Goal: Task Accomplishment & Management: Manage account settings

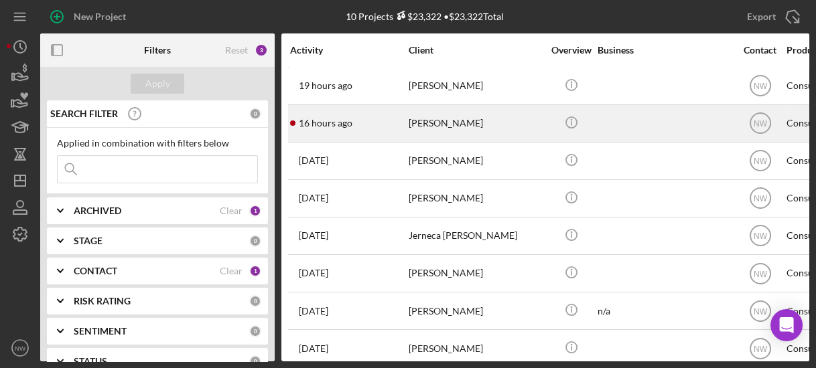
click at [425, 125] on div "[PERSON_NAME]" at bounding box center [476, 124] width 134 height 36
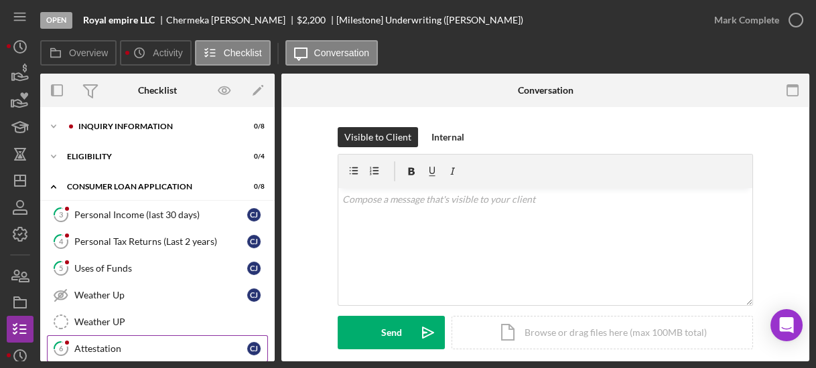
scroll to position [153, 0]
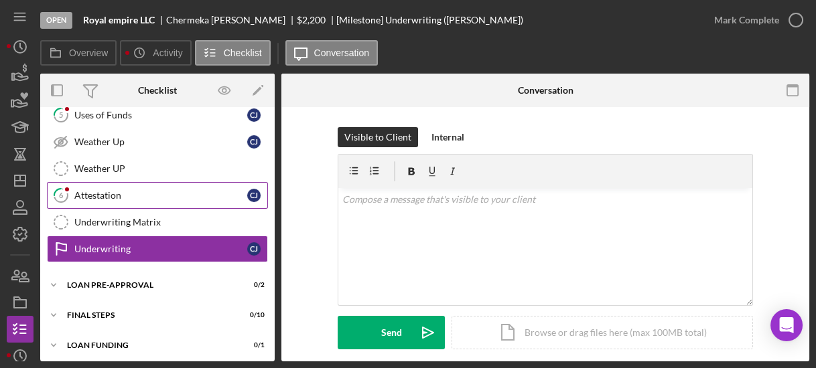
click at [75, 188] on icon "6" at bounding box center [60, 195] width 33 height 33
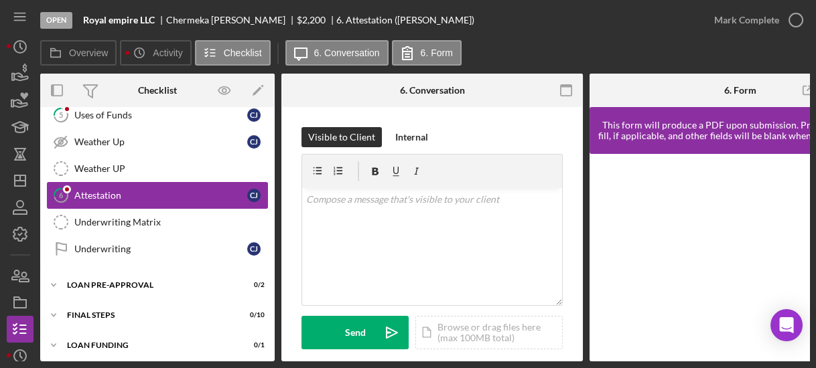
scroll to position [153, 0]
click at [795, 25] on icon "button" at bounding box center [795, 19] width 33 height 33
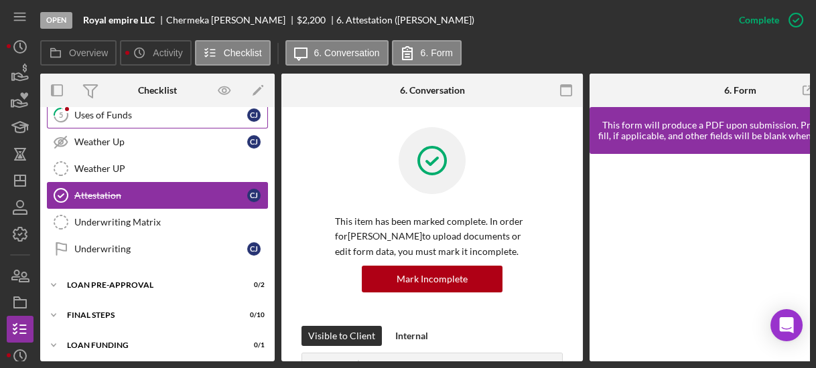
click at [143, 115] on div "Uses of Funds" at bounding box center [160, 115] width 173 height 11
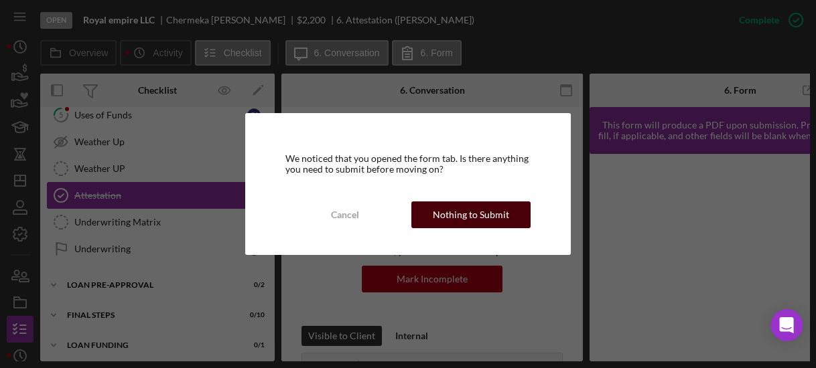
click at [457, 209] on div "Nothing to Submit" at bounding box center [471, 215] width 76 height 27
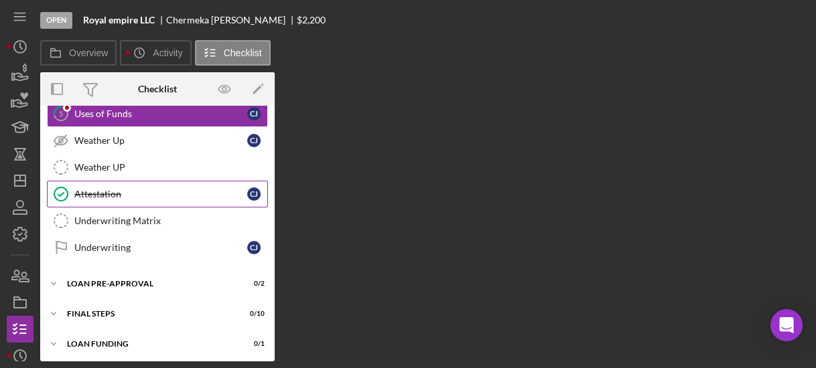
scroll to position [147, 0]
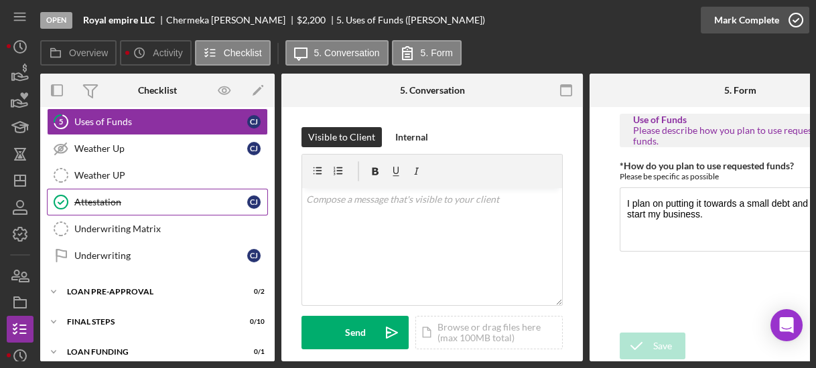
click at [794, 15] on icon "button" at bounding box center [795, 19] width 33 height 33
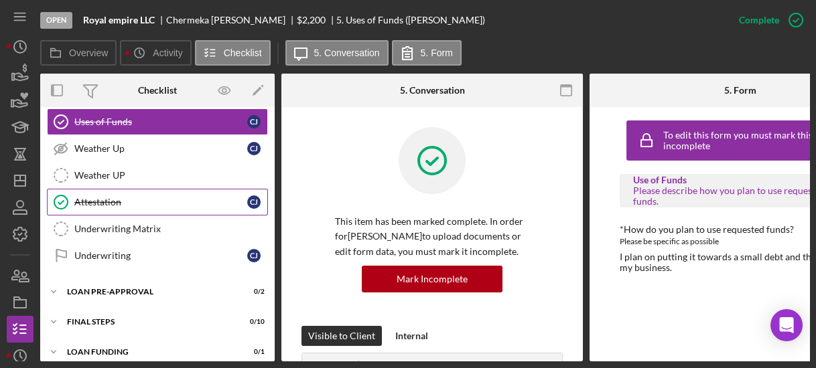
scroll to position [0, 0]
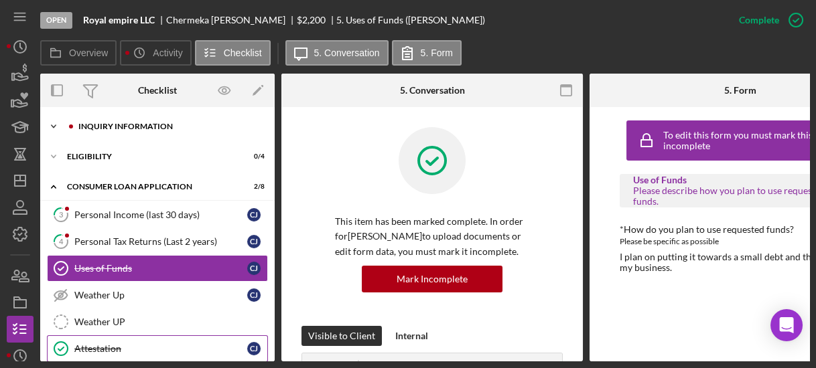
click at [47, 121] on icon "Icon/Expander" at bounding box center [53, 126] width 27 height 27
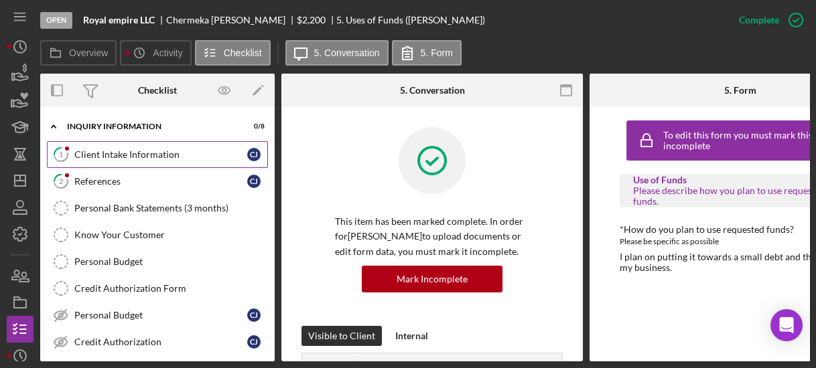
click at [75, 148] on icon "1" at bounding box center [60, 154] width 33 height 33
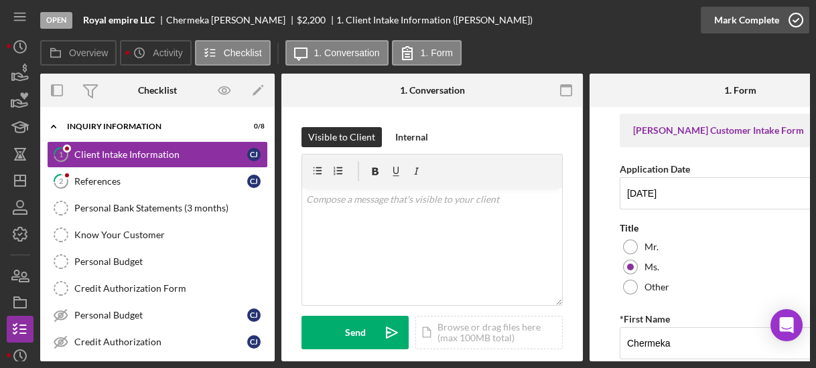
click at [794, 15] on icon "button" at bounding box center [795, 19] width 33 height 33
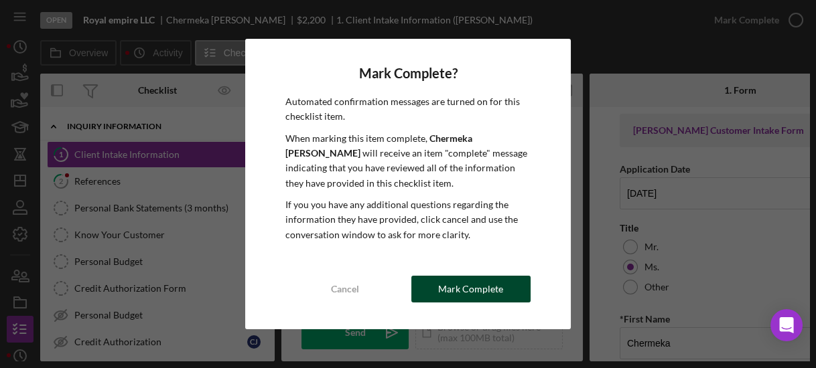
click at [500, 286] on div "Mark Complete" at bounding box center [470, 289] width 65 height 27
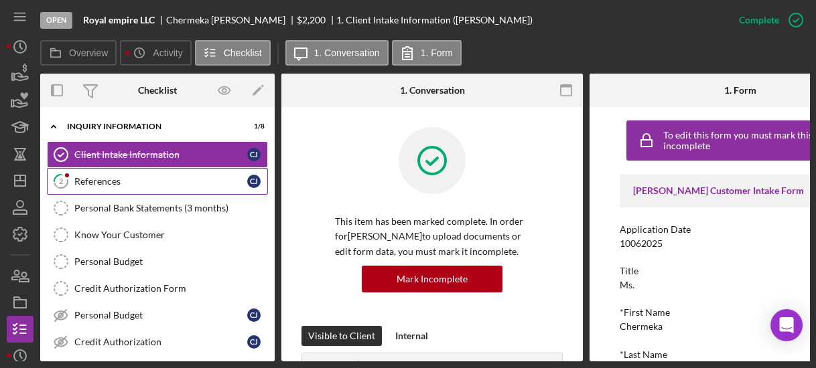
click at [89, 173] on link "2 References [PERSON_NAME]" at bounding box center [157, 181] width 221 height 27
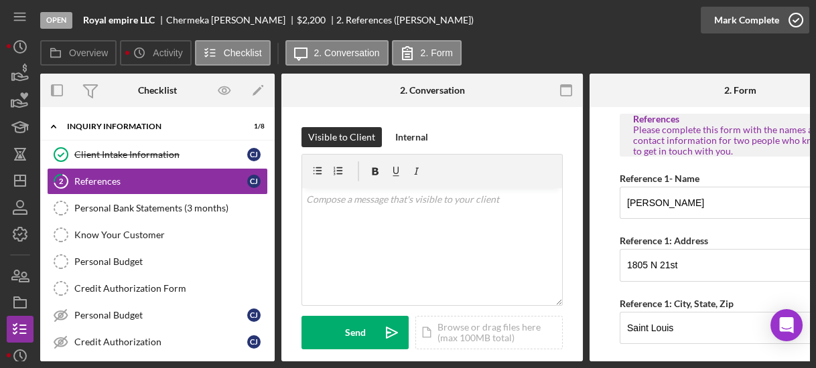
click at [793, 20] on icon "button" at bounding box center [795, 19] width 33 height 33
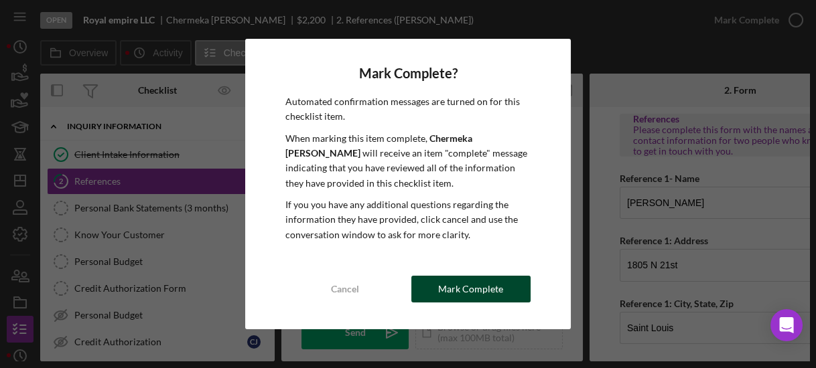
click at [451, 284] on div "Mark Complete" at bounding box center [470, 289] width 65 height 27
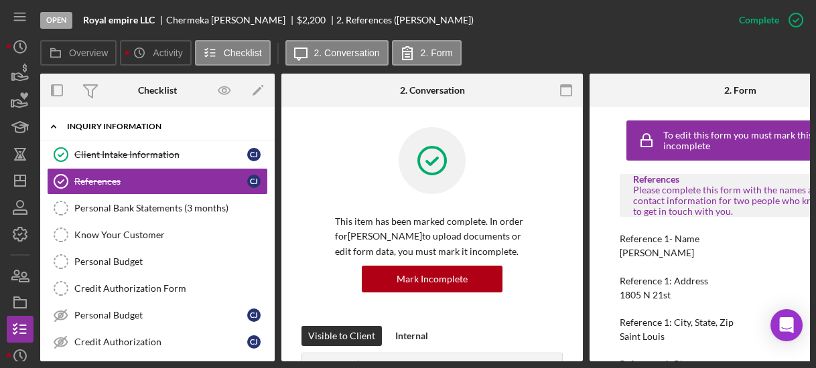
click at [48, 123] on icon "Icon/Expander" at bounding box center [53, 126] width 27 height 27
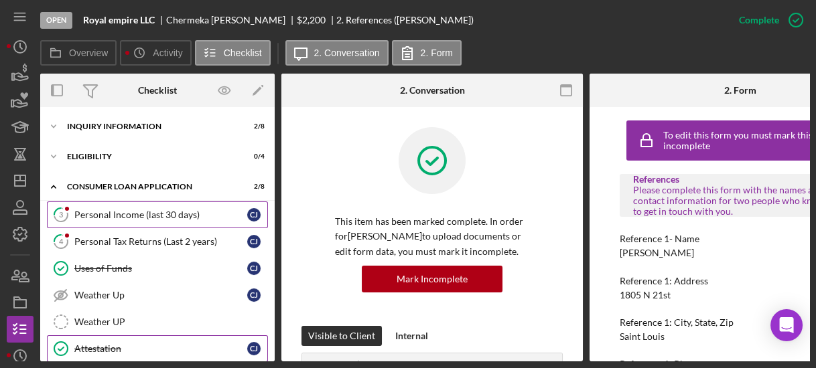
click at [87, 212] on div "Personal Income (last 30 days)" at bounding box center [160, 215] width 173 height 11
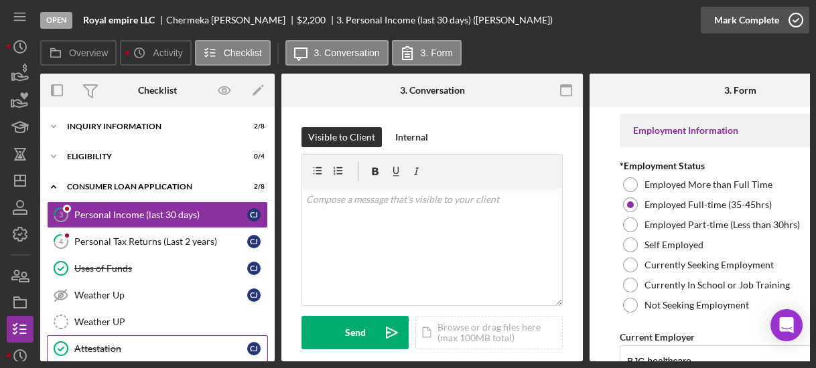
click at [795, 24] on icon "button" at bounding box center [795, 19] width 33 height 33
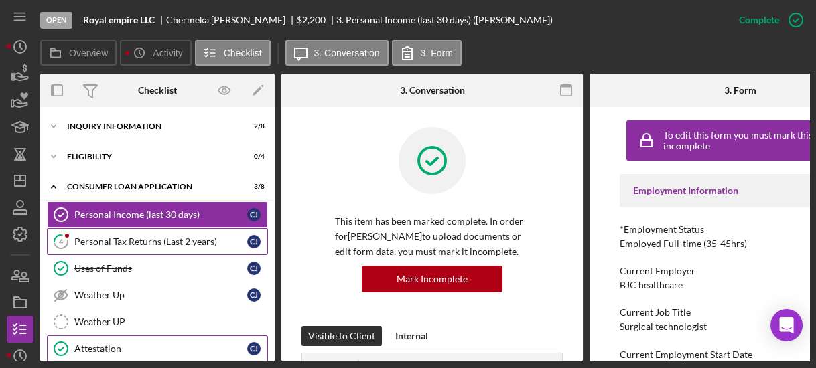
click at [170, 240] on div "Personal Tax Returns (Last 2 years)" at bounding box center [160, 241] width 173 height 11
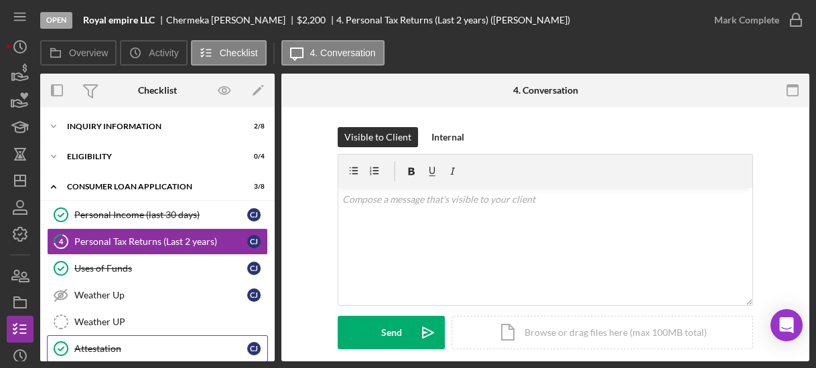
scroll to position [222, 0]
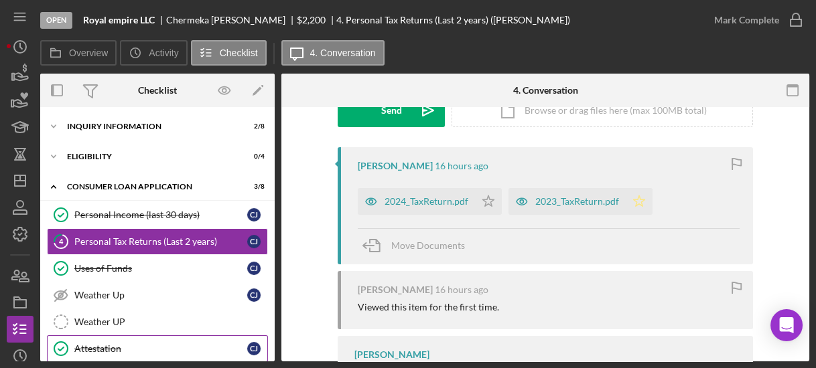
click at [632, 201] on icon "Icon/Star" at bounding box center [639, 201] width 27 height 27
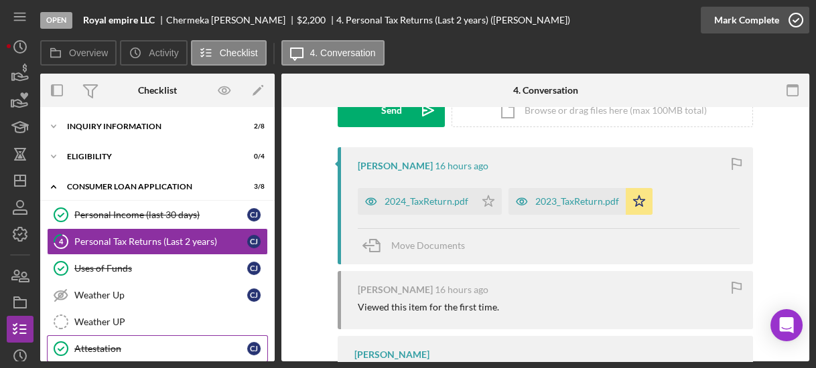
click at [792, 19] on icon "button" at bounding box center [795, 19] width 33 height 33
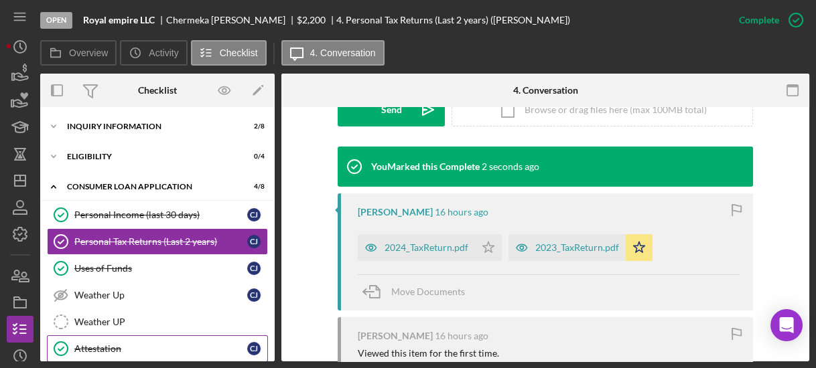
scroll to position [153, 0]
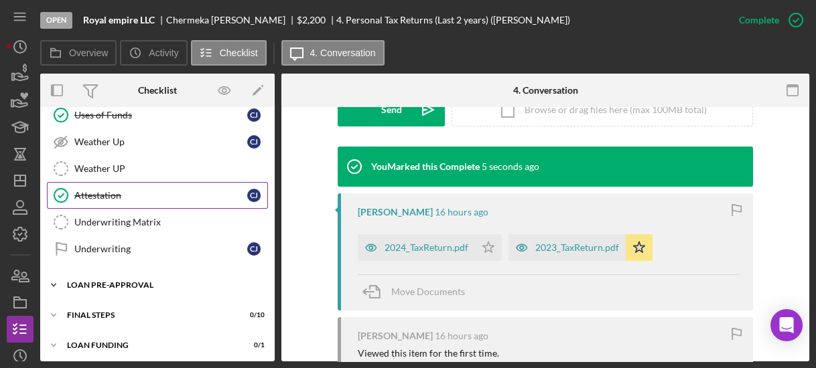
click at [57, 282] on icon "Icon/Expander" at bounding box center [53, 285] width 27 height 27
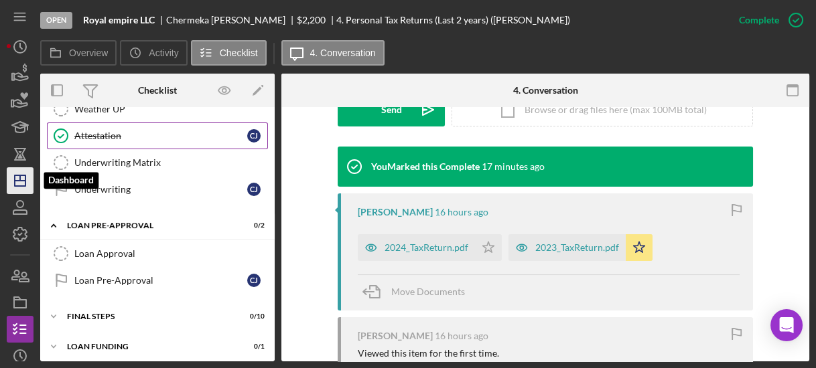
click at [22, 185] on icon "Icon/Dashboard" at bounding box center [19, 180] width 33 height 33
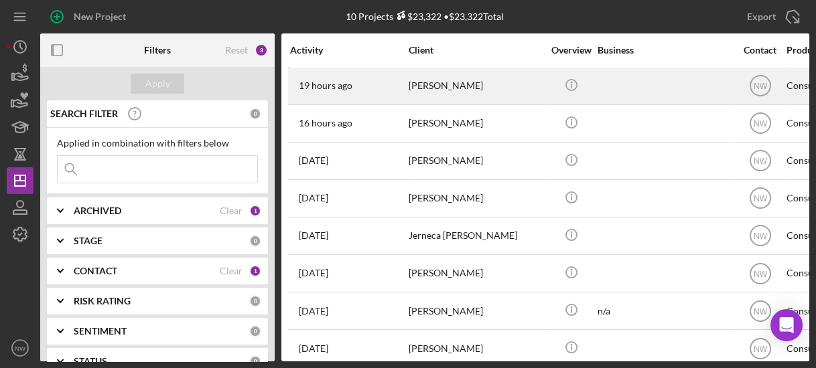
click at [428, 86] on div "[PERSON_NAME]" at bounding box center [476, 86] width 134 height 36
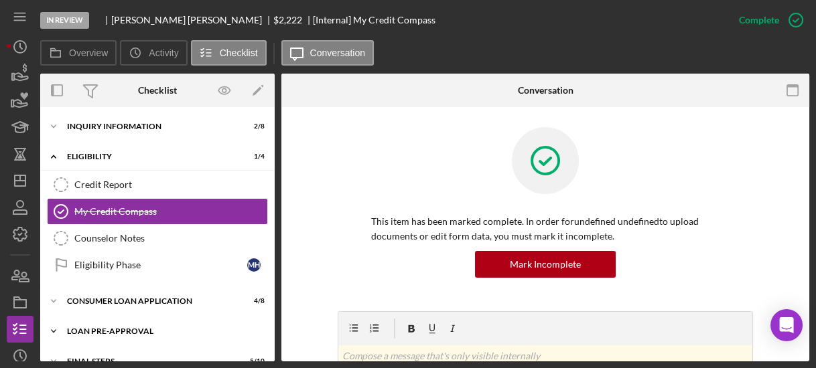
click at [58, 328] on icon "Icon/Expander" at bounding box center [53, 331] width 27 height 27
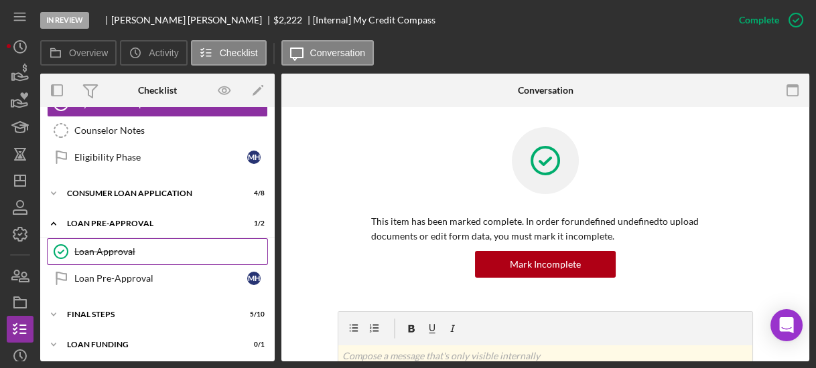
click at [120, 251] on div "Loan Approval" at bounding box center [170, 252] width 193 height 11
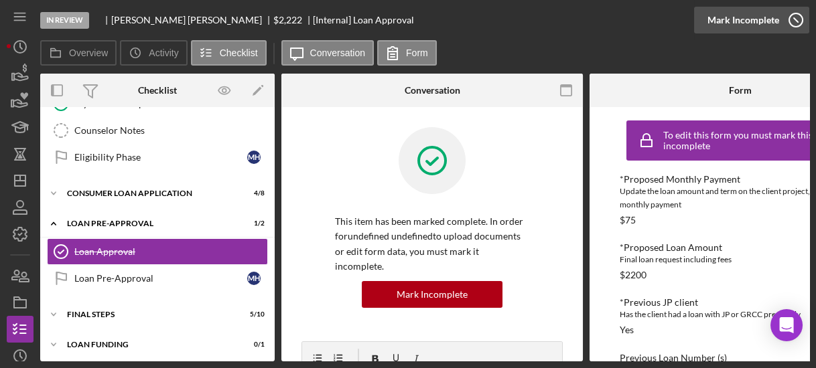
click at [788, 24] on icon "button" at bounding box center [795, 19] width 33 height 33
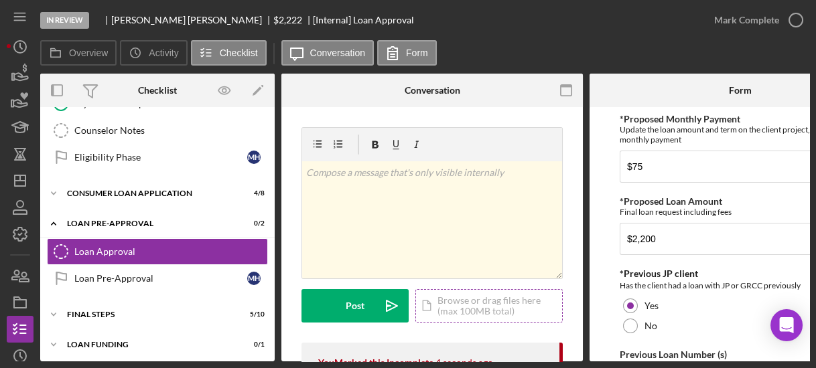
click at [457, 304] on div "Icon/Document Browse or drag files here (max 100MB total) Tap to choose files o…" at bounding box center [488, 305] width 147 height 33
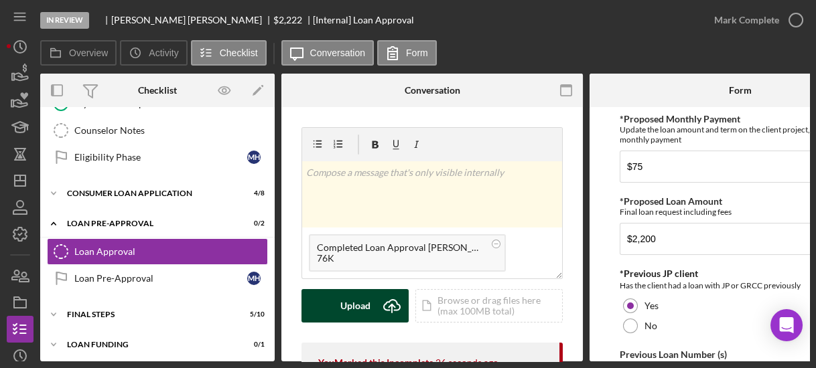
click at [363, 298] on div "Upload" at bounding box center [355, 305] width 30 height 33
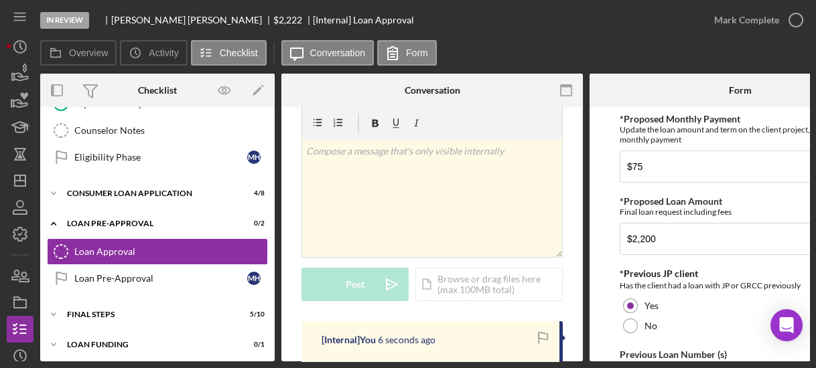
scroll to position [43, 0]
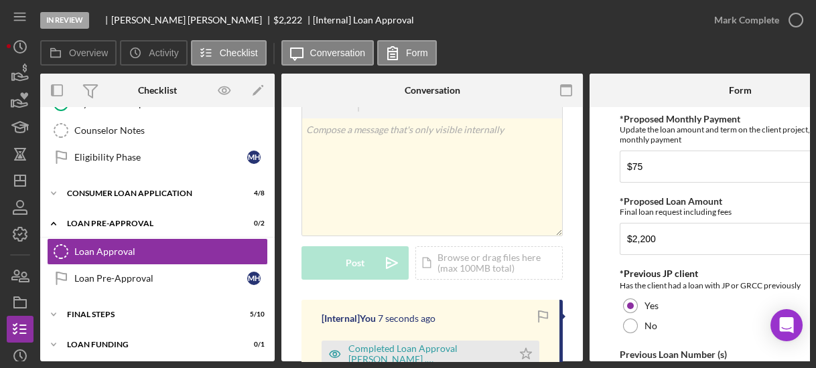
click at [803, 354] on div "Previous Loan Number (s) Enter existing or previous loan number - if many, ente…" at bounding box center [740, 360] width 241 height 21
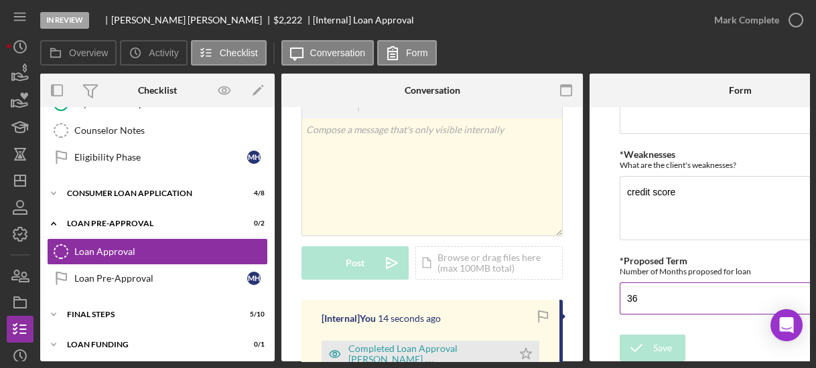
scroll to position [644, 0]
click at [704, 194] on textarea "credit score" at bounding box center [740, 208] width 241 height 64
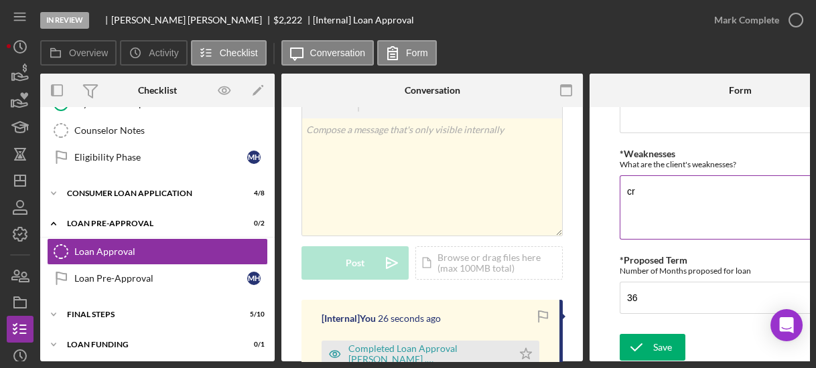
type textarea "c"
type textarea "previous bad debt"
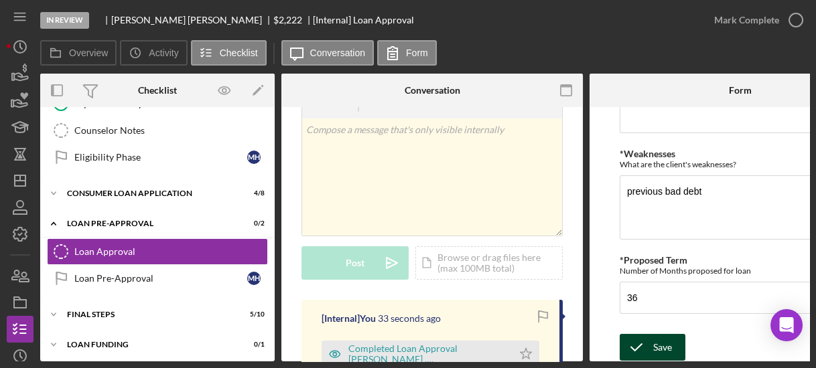
click at [657, 344] on div "Save" at bounding box center [662, 347] width 19 height 27
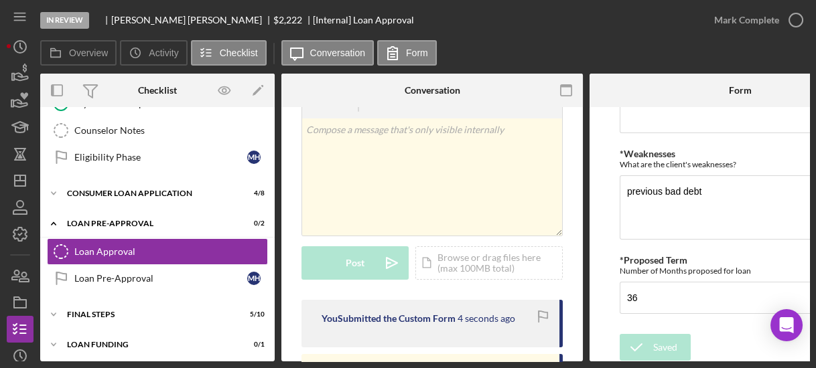
click at [0, 0] on icon "button" at bounding box center [0, 0] width 0 height 0
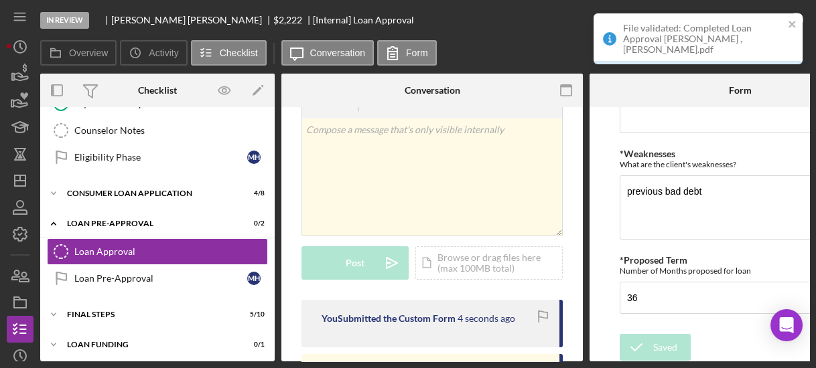
scroll to position [697, 0]
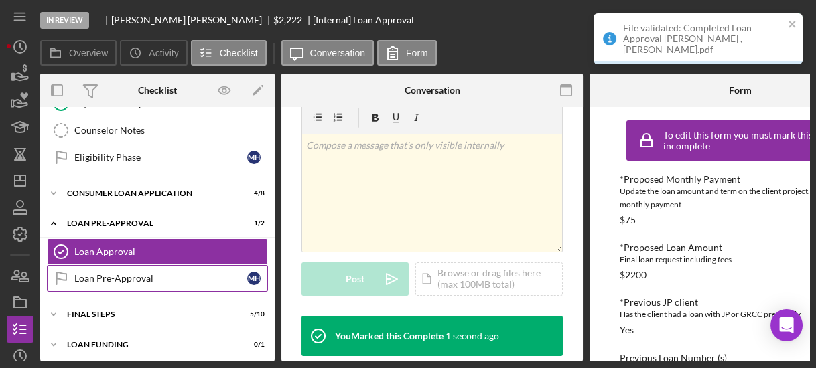
click at [135, 275] on div "Loan Pre-Approval" at bounding box center [160, 278] width 173 height 11
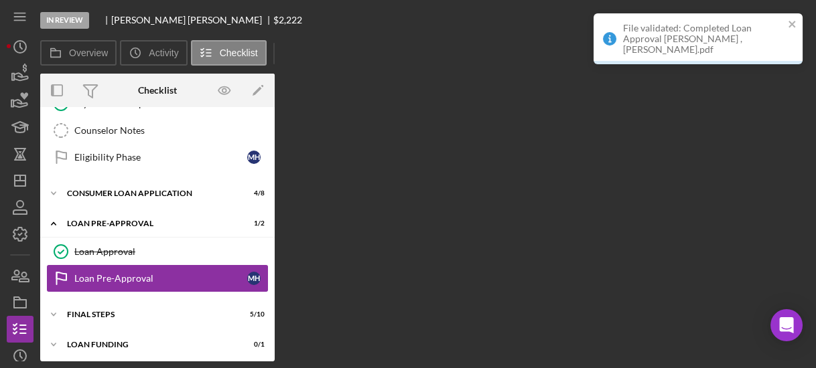
scroll to position [108, 0]
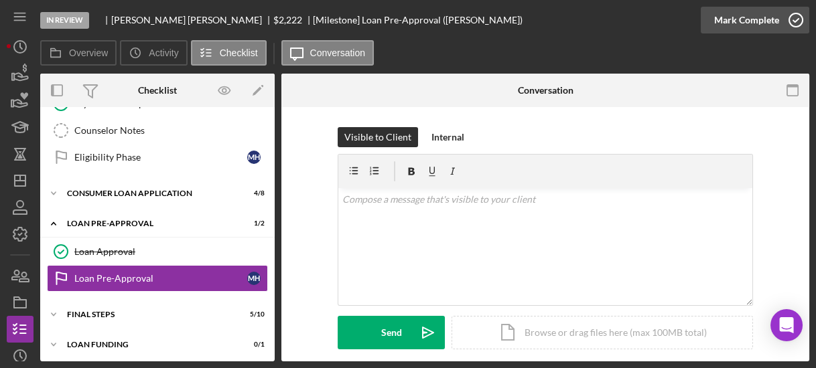
click at [786, 21] on icon "button" at bounding box center [795, 19] width 33 height 33
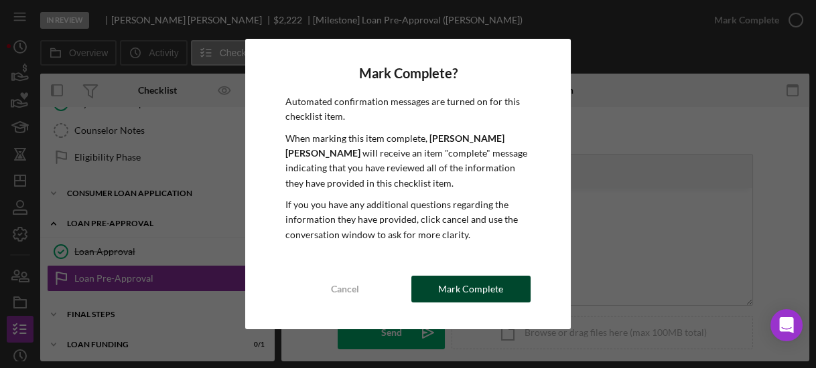
click at [475, 294] on div "Mark Complete" at bounding box center [470, 289] width 65 height 27
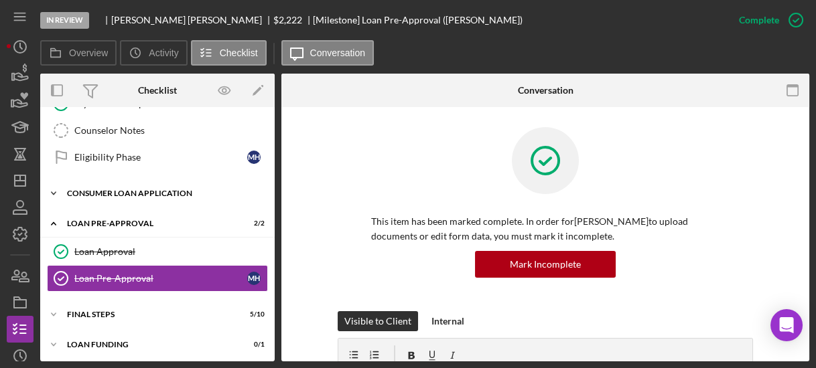
click at [54, 192] on polyline at bounding box center [54, 193] width 4 height 3
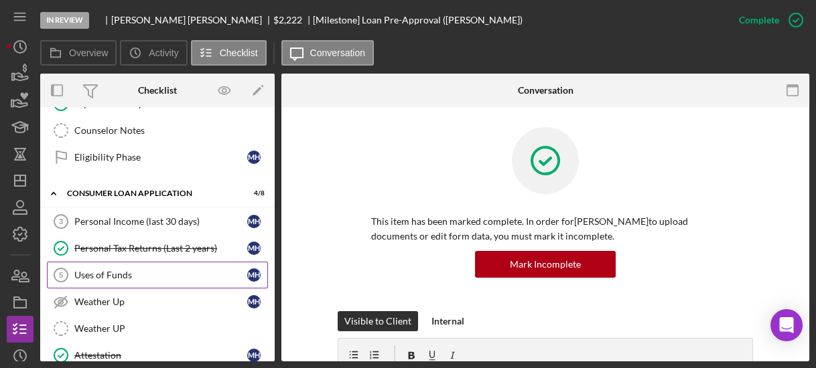
click at [139, 270] on div "Uses of Funds" at bounding box center [160, 275] width 173 height 11
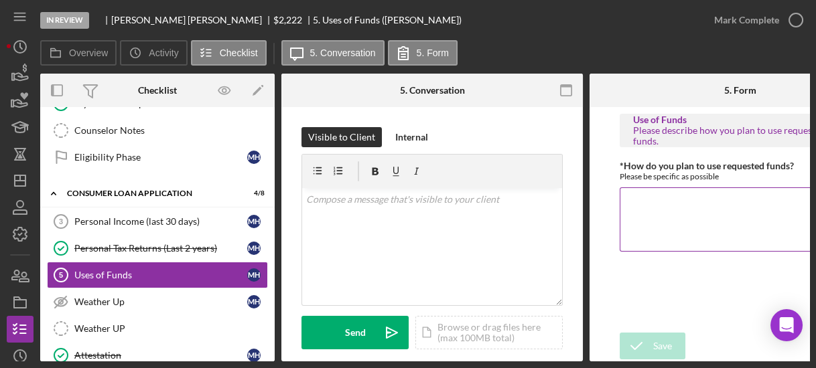
click at [671, 208] on textarea "*How do you plan to use requested funds?" at bounding box center [740, 220] width 241 height 64
type textarea "paying bills"
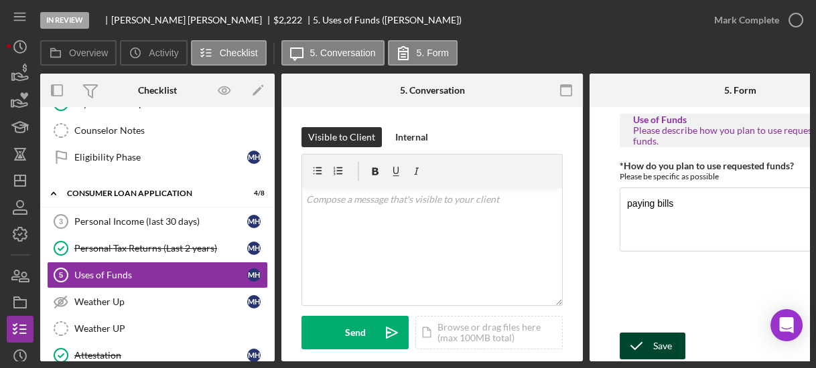
click at [642, 339] on icon "submit" at bounding box center [636, 346] width 33 height 33
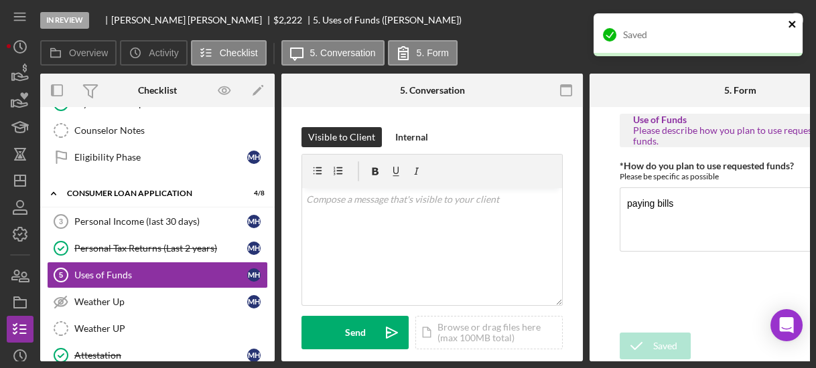
click at [792, 25] on icon "close" at bounding box center [791, 24] width 7 height 7
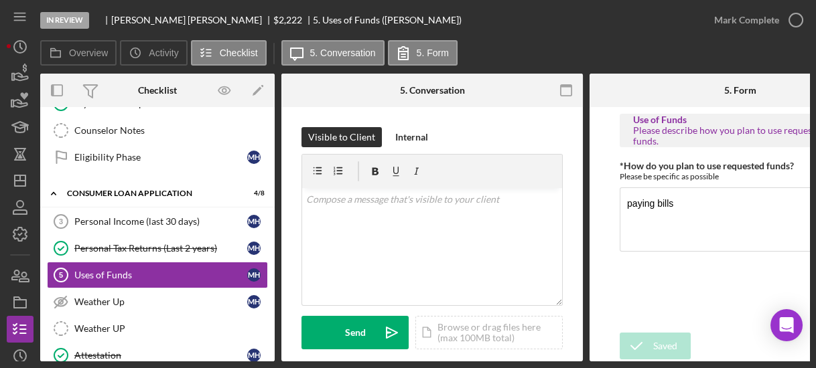
click at [0, 0] on icon "button" at bounding box center [0, 0] width 0 height 0
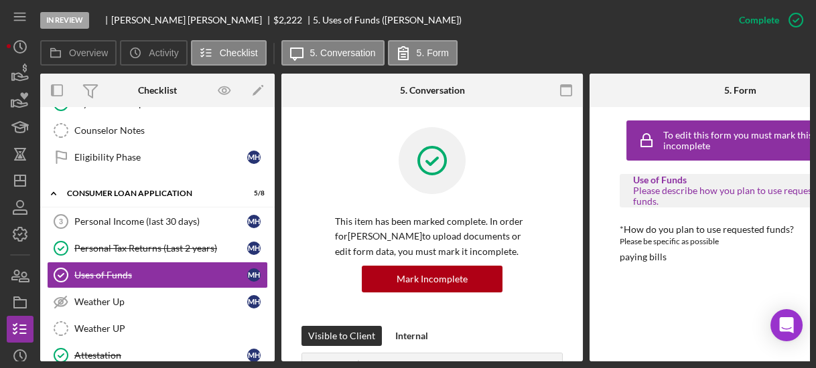
scroll to position [328, 0]
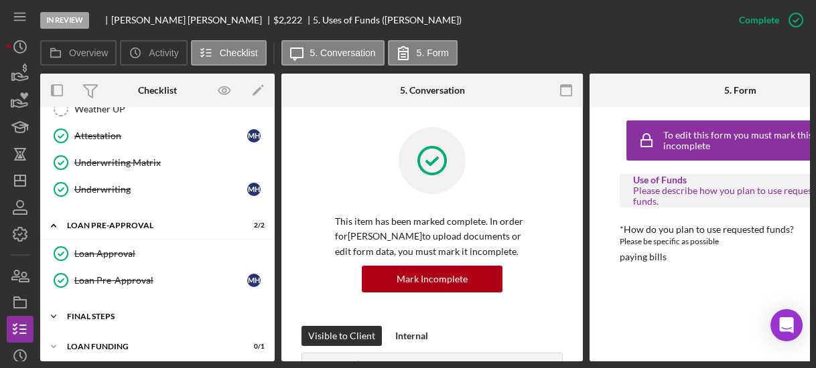
click at [49, 303] on icon "Icon/Expander" at bounding box center [53, 316] width 27 height 27
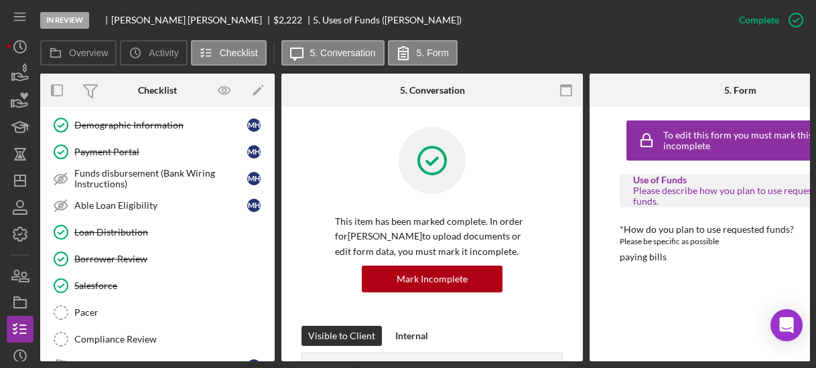
scroll to position [600, 0]
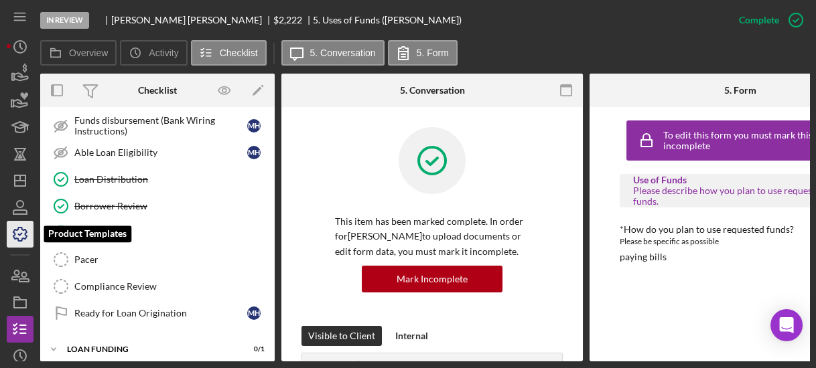
click at [17, 232] on icon "button" at bounding box center [19, 234] width 33 height 33
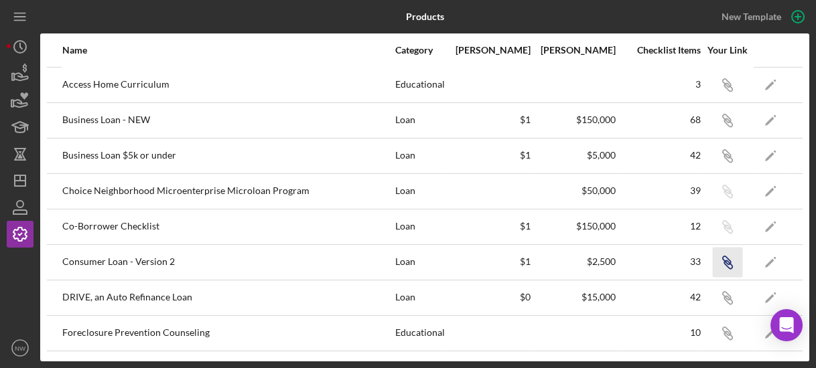
click at [724, 265] on icon "button" at bounding box center [728, 265] width 8 height 8
click at [17, 169] on icon "Icon/Dashboard" at bounding box center [19, 180] width 33 height 33
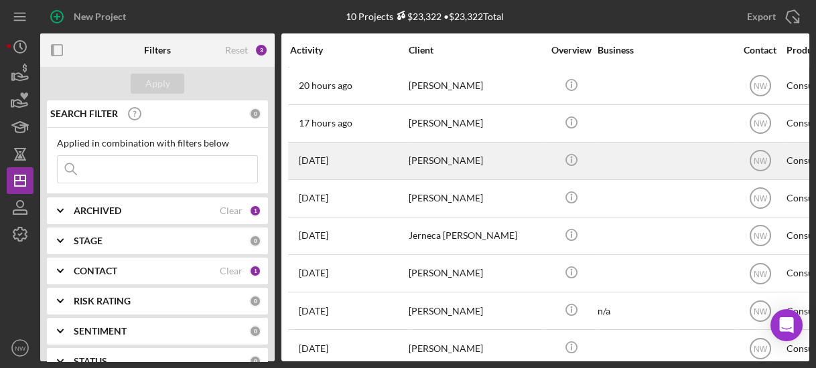
click at [354, 155] on div "[DATE] [PERSON_NAME]" at bounding box center [348, 161] width 117 height 36
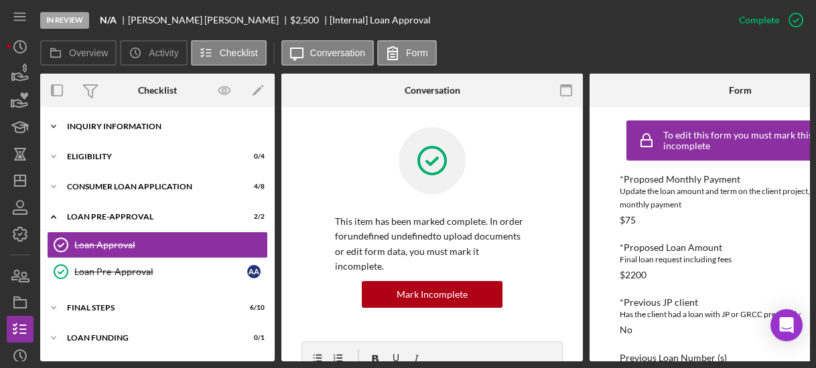
click at [52, 127] on icon "Icon/Expander" at bounding box center [53, 126] width 27 height 27
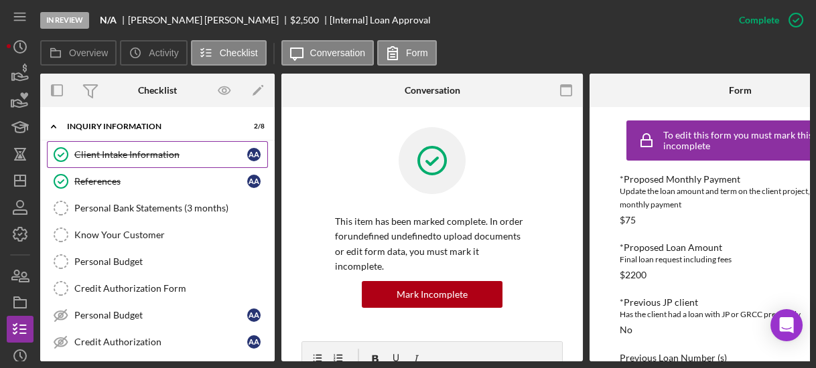
click at [178, 149] on div "Client Intake Information" at bounding box center [160, 154] width 173 height 11
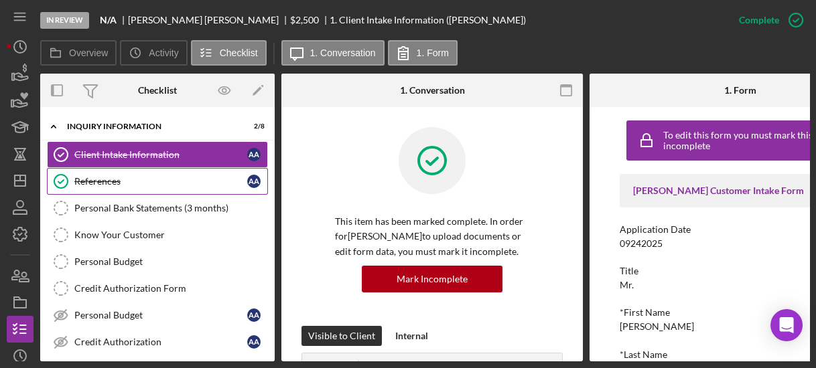
click at [147, 180] on div "References" at bounding box center [160, 181] width 173 height 11
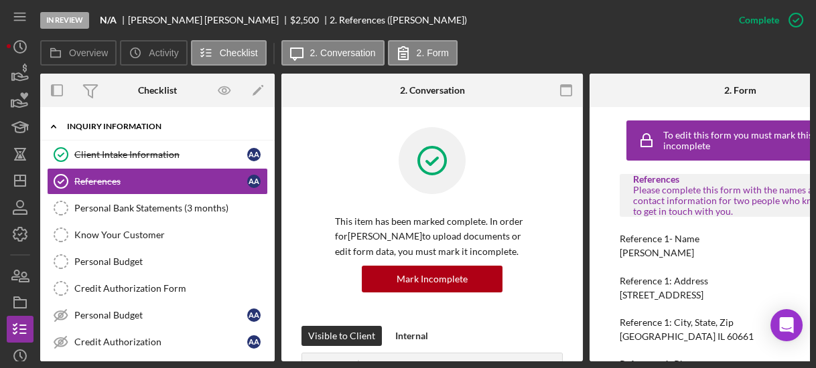
click at [53, 123] on icon "Icon/Expander" at bounding box center [53, 126] width 27 height 27
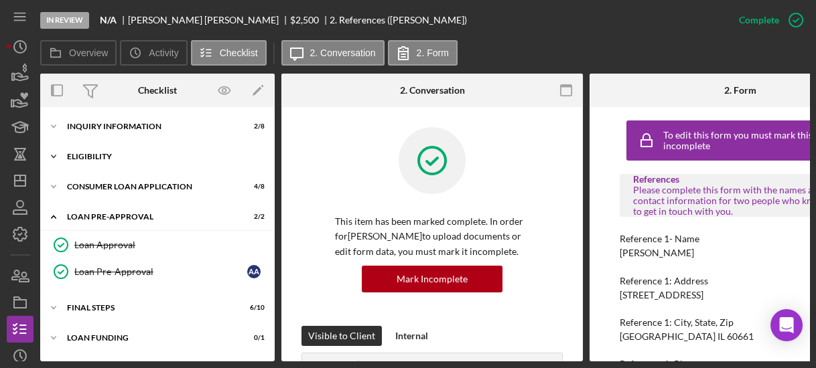
click at [52, 157] on polyline at bounding box center [54, 156] width 4 height 3
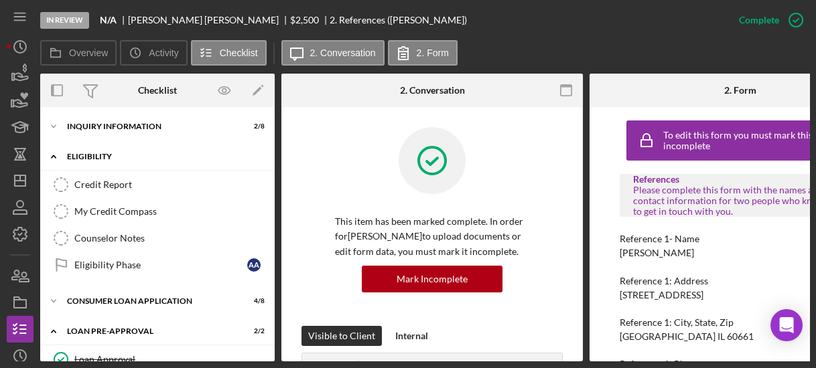
click at [52, 159] on icon "Icon/Expander" at bounding box center [53, 156] width 27 height 27
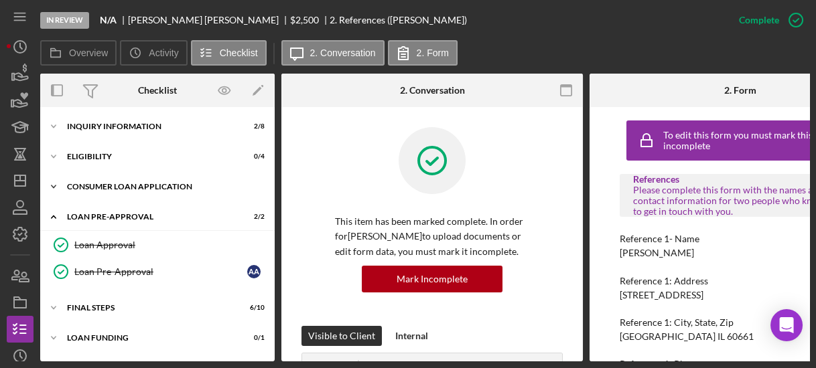
click at [56, 186] on icon "Icon/Expander" at bounding box center [53, 186] width 27 height 27
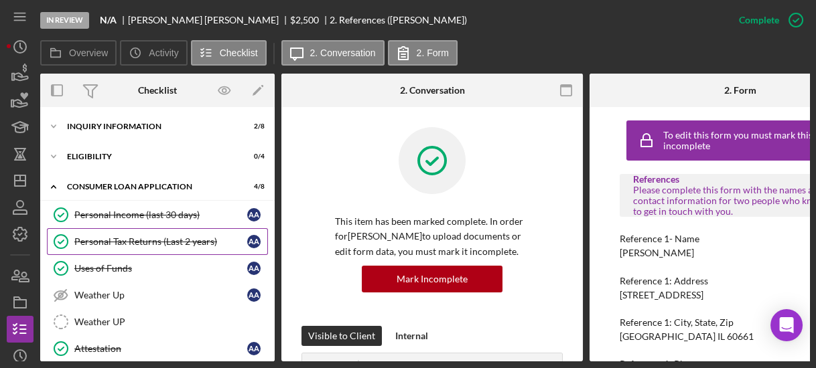
click at [105, 240] on div "Personal Tax Returns (Last 2 years)" at bounding box center [160, 241] width 173 height 11
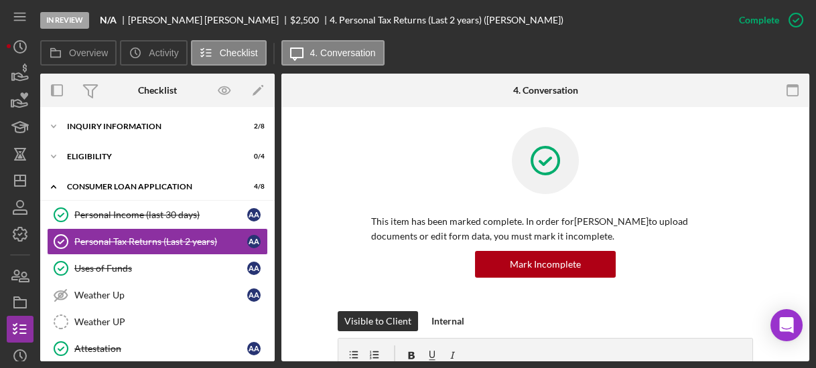
scroll to position [21, 0]
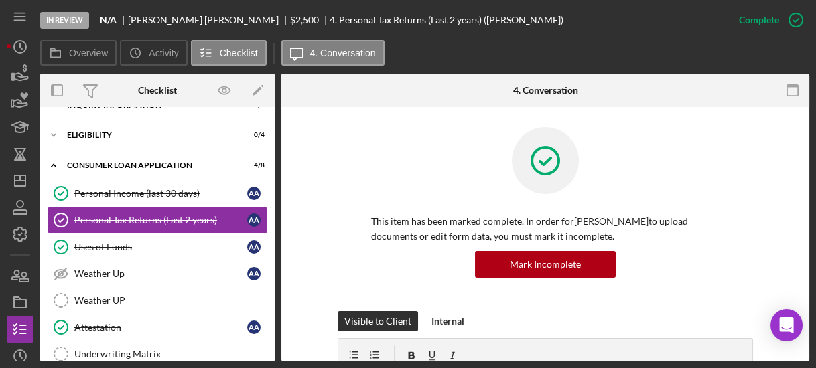
click at [362, 238] on div "This item has been marked complete. In order for [PERSON_NAME] to upload docume…" at bounding box center [545, 219] width 415 height 184
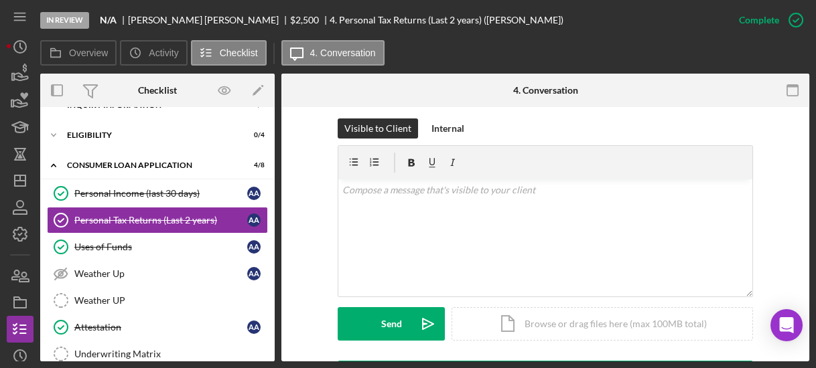
scroll to position [322, 0]
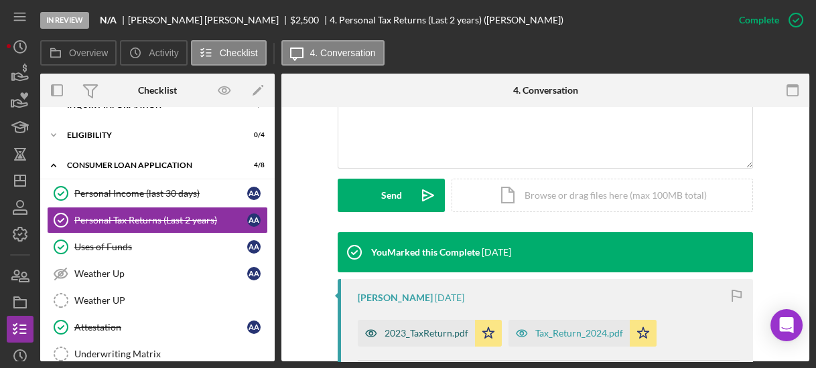
click at [427, 333] on div "2023_TaxReturn.pdf" at bounding box center [427, 333] width 84 height 11
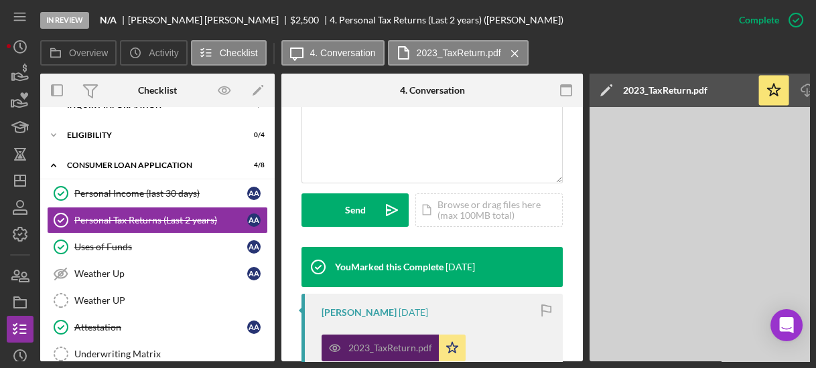
scroll to position [336, 0]
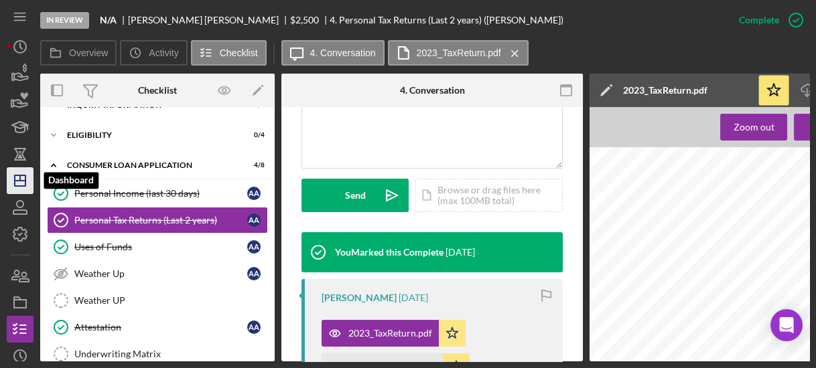
click at [20, 177] on line "button" at bounding box center [20, 178] width 0 height 5
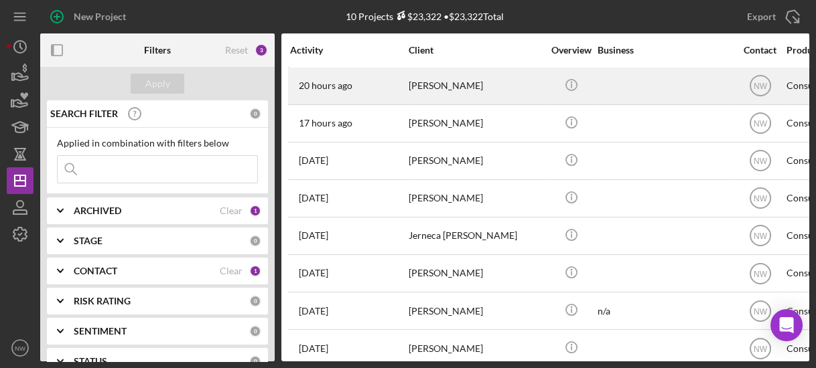
click at [406, 95] on div "20 hours ago [PERSON_NAME]" at bounding box center [348, 86] width 117 height 36
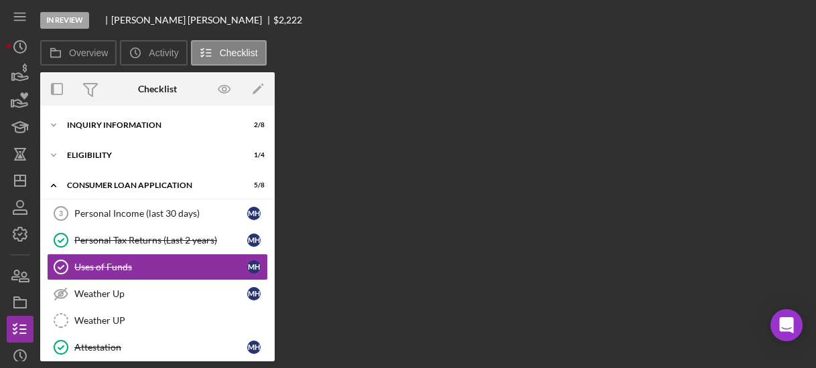
scroll to position [31, 0]
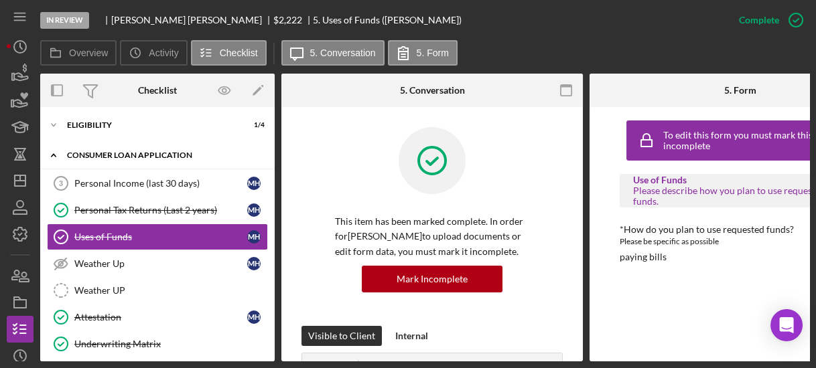
click at [52, 154] on icon "Icon/Expander" at bounding box center [53, 155] width 27 height 27
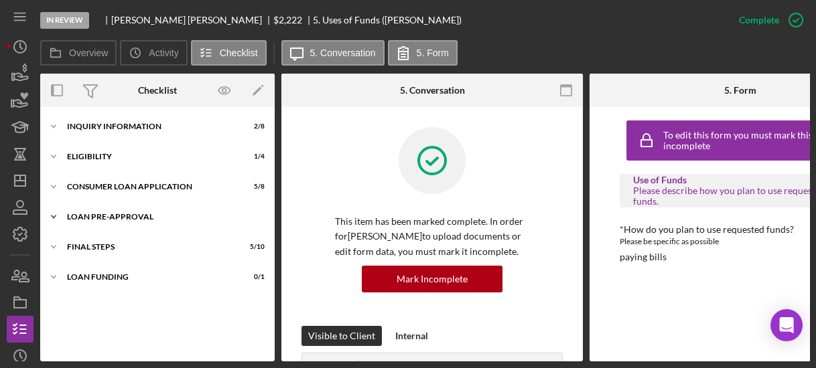
click at [51, 212] on icon "Icon/Expander" at bounding box center [53, 217] width 27 height 27
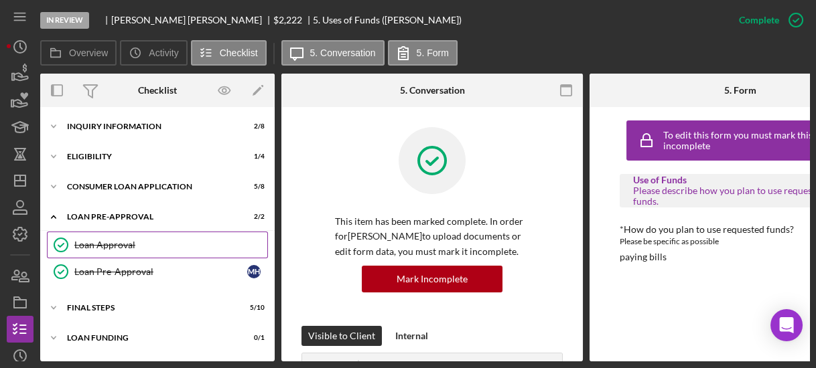
click at [100, 243] on div "Loan Approval" at bounding box center [170, 245] width 193 height 11
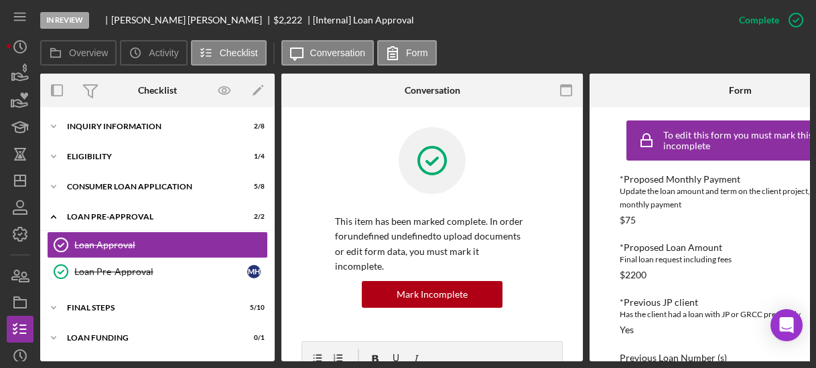
click at [326, 183] on div "This item has been marked complete. In order for undefined undefined to upload …" at bounding box center [431, 234] width 261 height 214
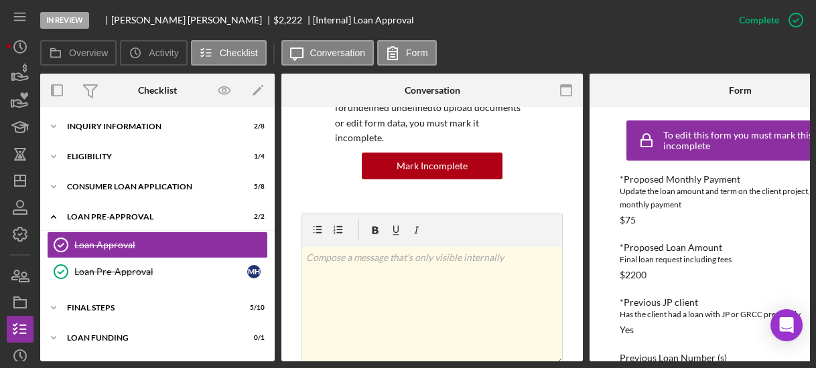
scroll to position [150, 0]
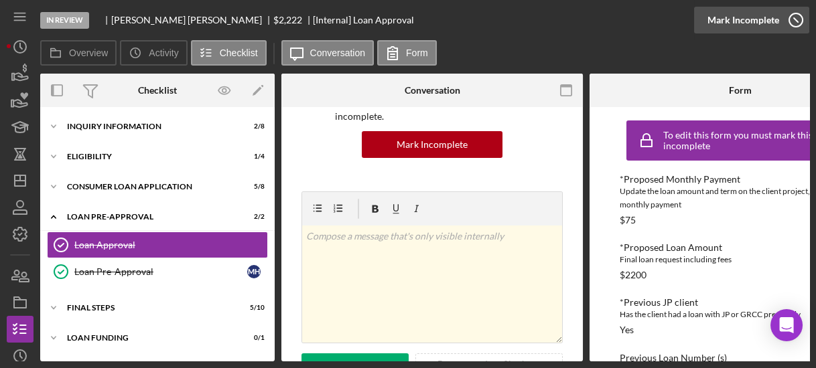
click at [792, 23] on icon "button" at bounding box center [795, 19] width 33 height 33
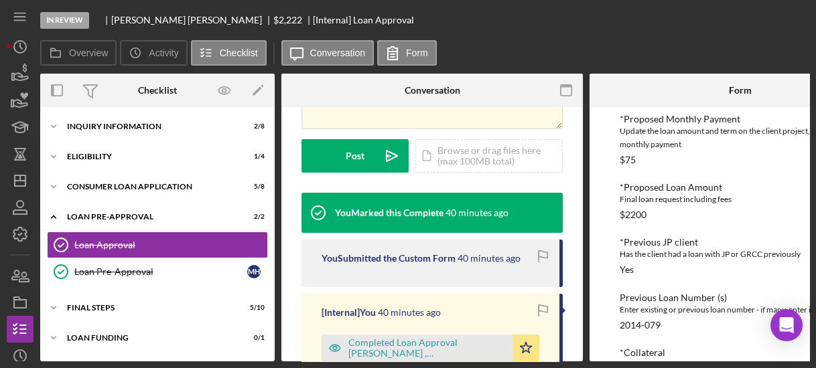
scroll to position [0, 0]
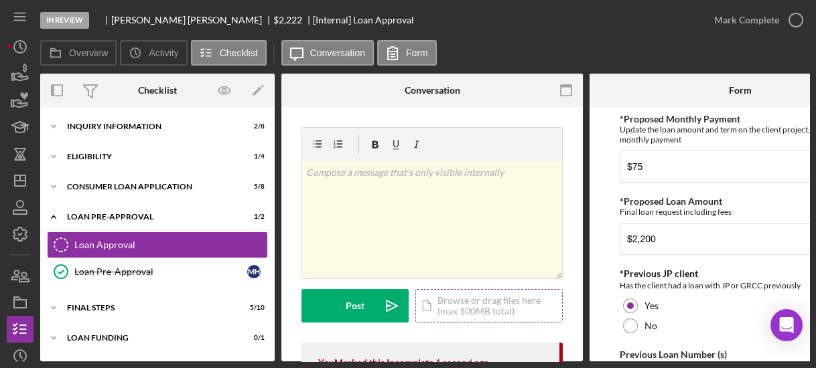
click at [461, 302] on div "Icon/Document Browse or drag files here (max 100MB total) Tap to choose files o…" at bounding box center [488, 305] width 147 height 33
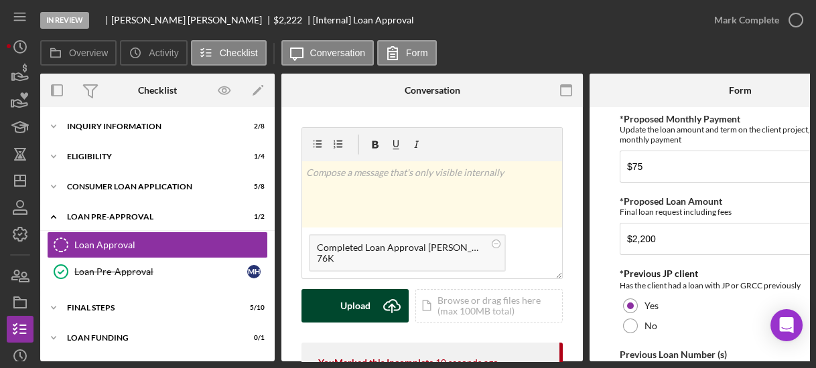
click at [378, 305] on icon "Icon/Upload" at bounding box center [391, 305] width 33 height 33
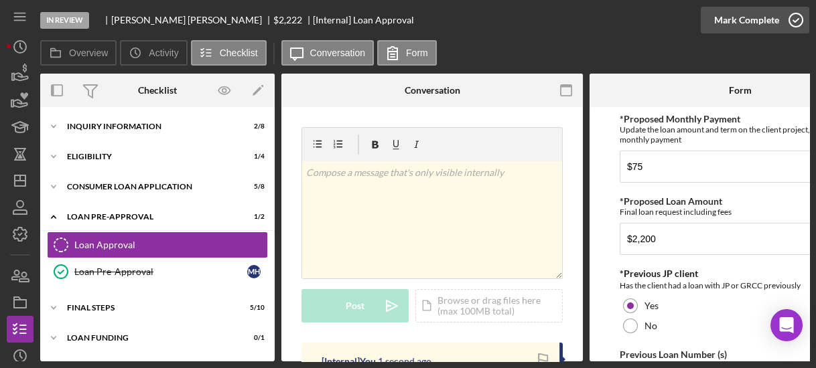
click at [790, 23] on icon "button" at bounding box center [795, 19] width 33 height 33
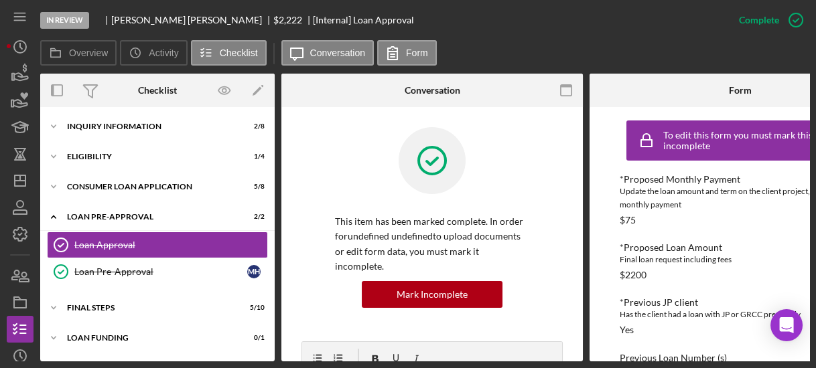
click at [612, 255] on div "To edit this form you must mark this item incomplete *Proposed Monthly Payment …" at bounding box center [739, 234] width 301 height 255
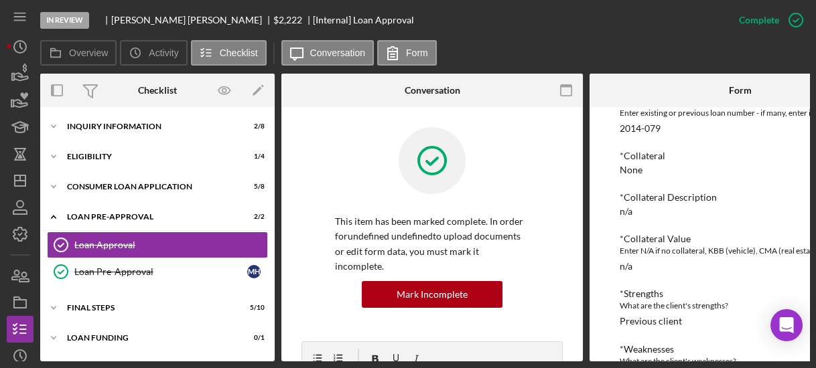
scroll to position [356, 0]
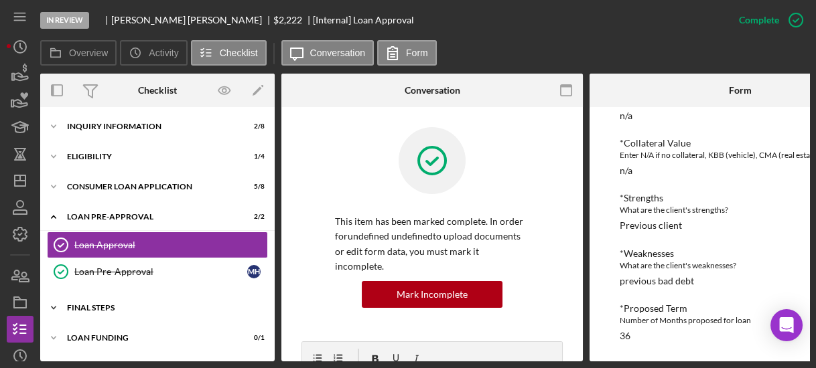
click at [52, 307] on polyline at bounding box center [54, 308] width 4 height 3
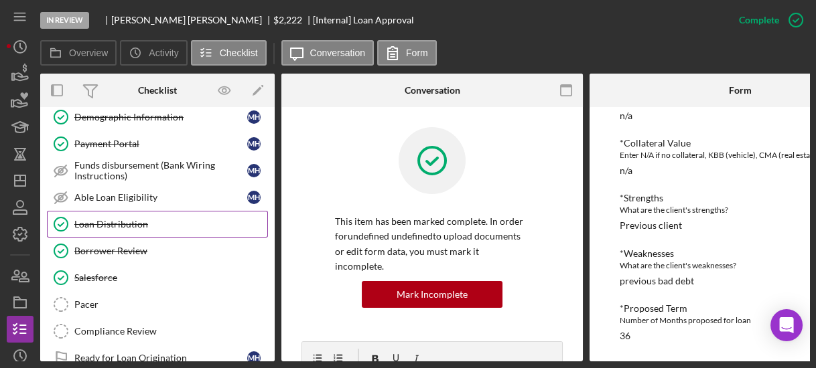
click at [138, 228] on link "Loan Distribution Loan Distribution" at bounding box center [157, 224] width 221 height 27
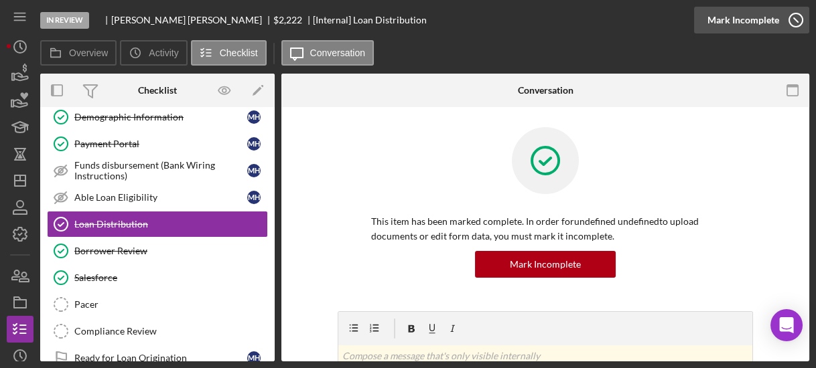
click at [788, 25] on icon "button" at bounding box center [795, 19] width 33 height 33
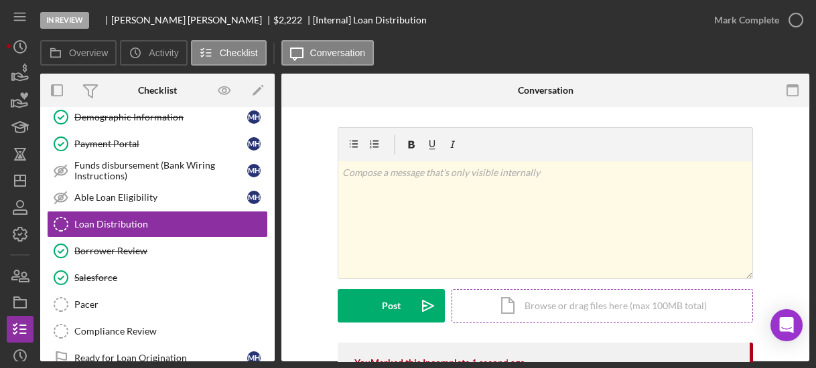
click at [504, 298] on div "Icon/Document Browse or drag files here (max 100MB total) Tap to choose files o…" at bounding box center [601, 305] width 301 height 33
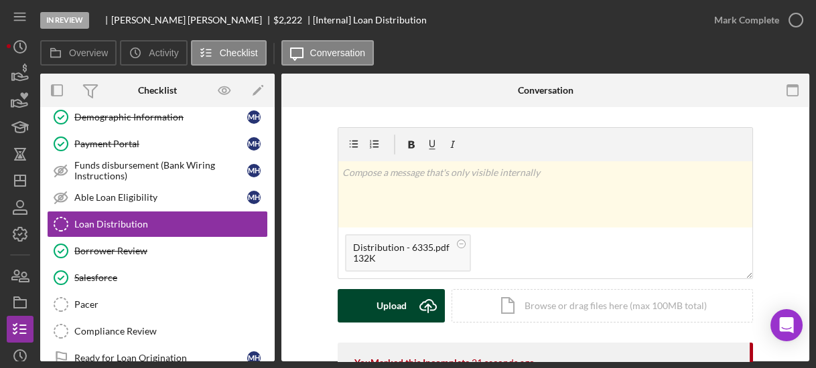
click at [376, 301] on div "Upload" at bounding box center [391, 305] width 30 height 33
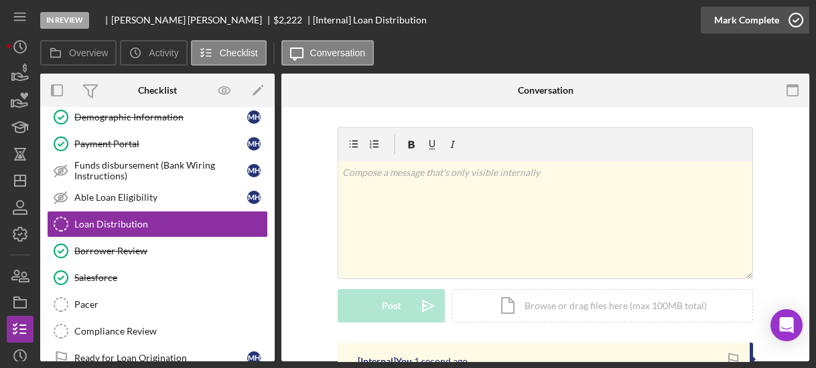
click at [793, 16] on icon "button" at bounding box center [795, 19] width 33 height 33
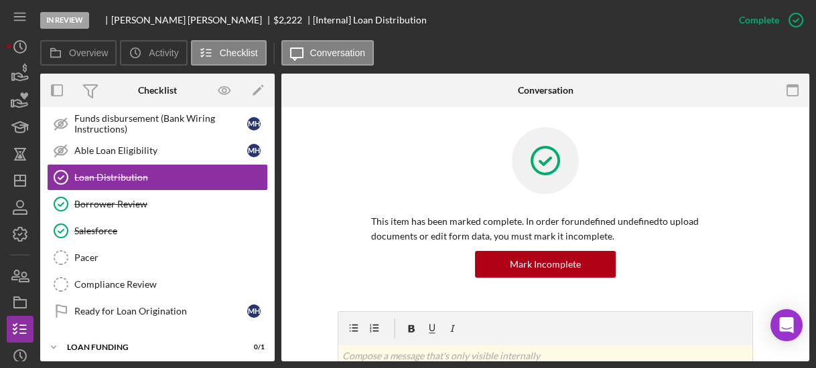
scroll to position [43, 0]
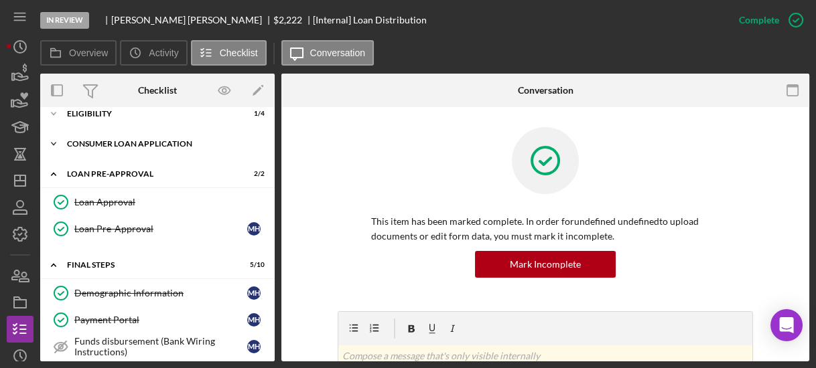
click at [49, 142] on icon "Icon/Expander" at bounding box center [53, 144] width 27 height 27
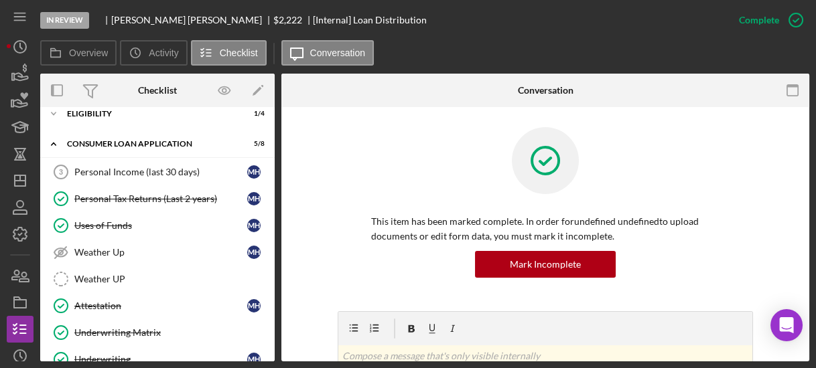
scroll to position [0, 0]
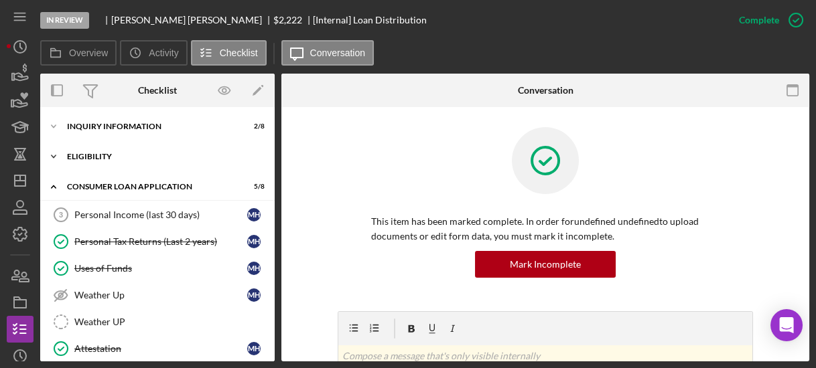
click at [58, 153] on icon "Icon/Expander" at bounding box center [53, 156] width 27 height 27
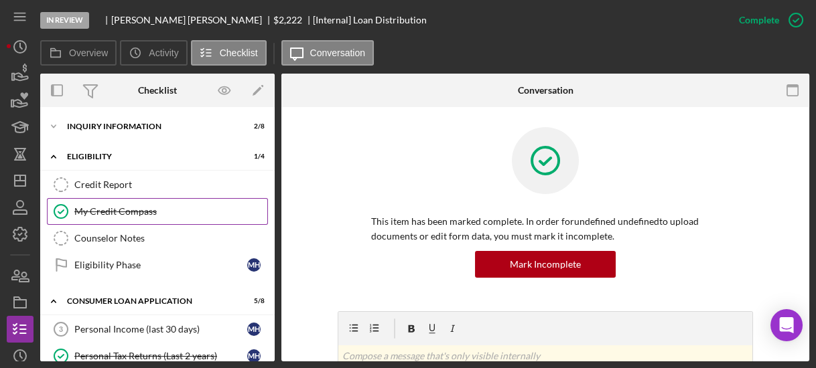
click at [99, 206] on div "My Credit Compass" at bounding box center [170, 211] width 193 height 11
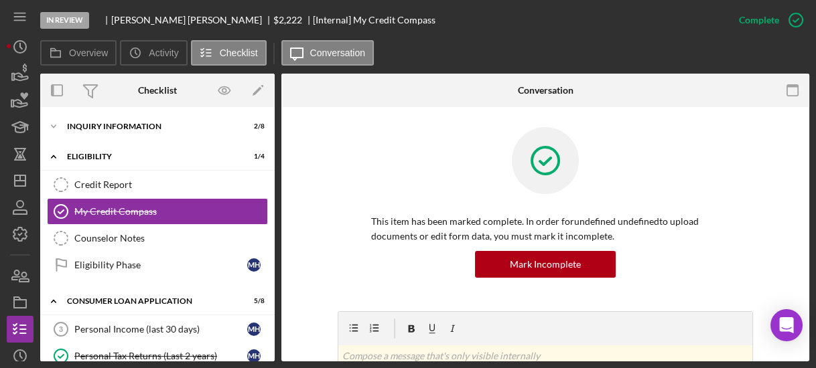
click at [345, 153] on div "This item has been marked complete. In order for undefined undefined to upload …" at bounding box center [545, 219] width 415 height 184
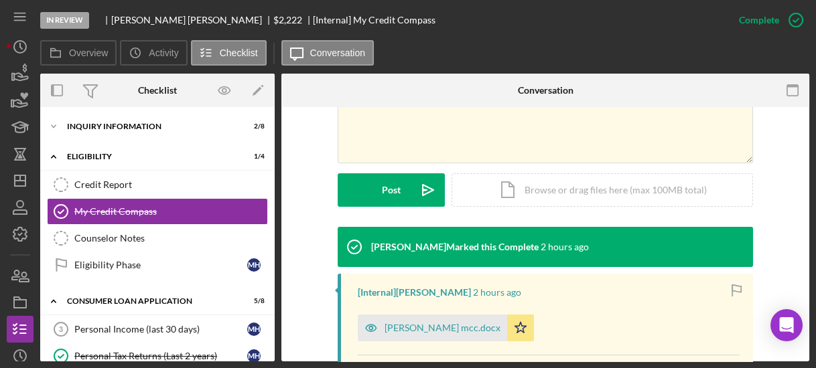
scroll to position [364, 0]
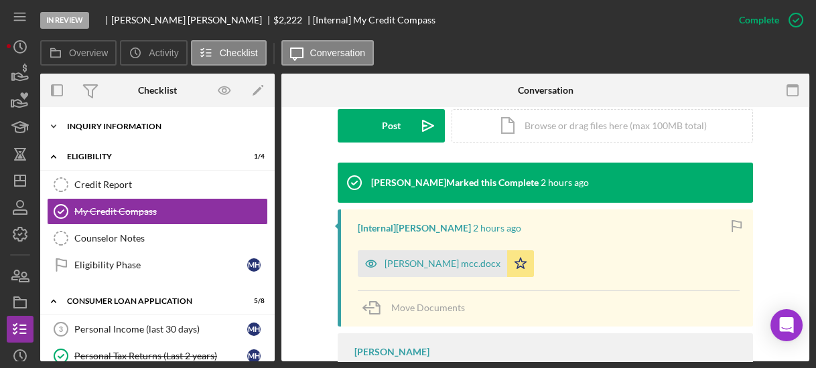
click at [57, 126] on icon "Icon/Expander" at bounding box center [53, 126] width 27 height 27
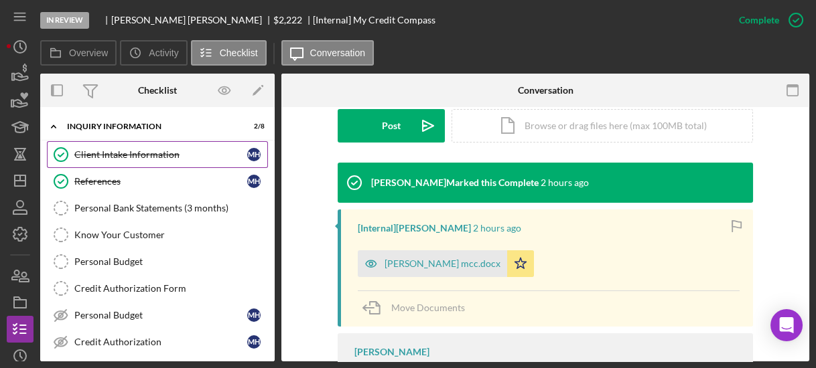
click at [78, 147] on link "Client Intake Information Client Intake Information m h" at bounding box center [157, 154] width 221 height 27
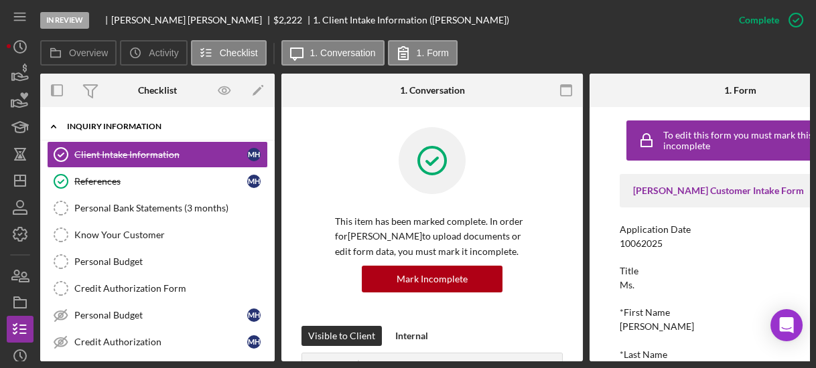
click at [52, 127] on polyline at bounding box center [54, 126] width 4 height 3
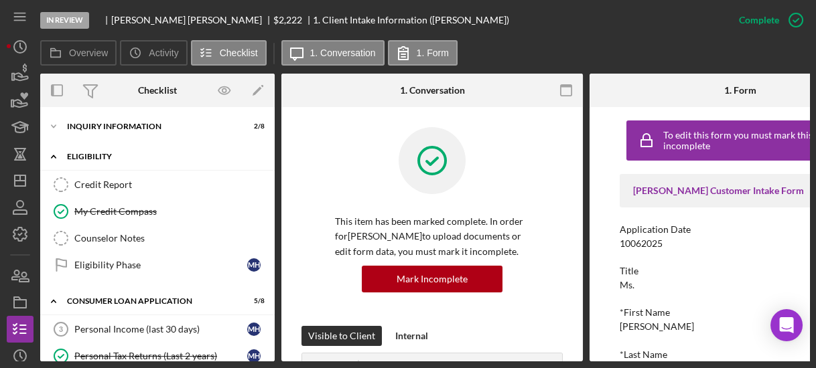
click at [52, 156] on polyline at bounding box center [54, 156] width 4 height 3
